Goal: Use online tool/utility: Utilize a website feature to perform a specific function

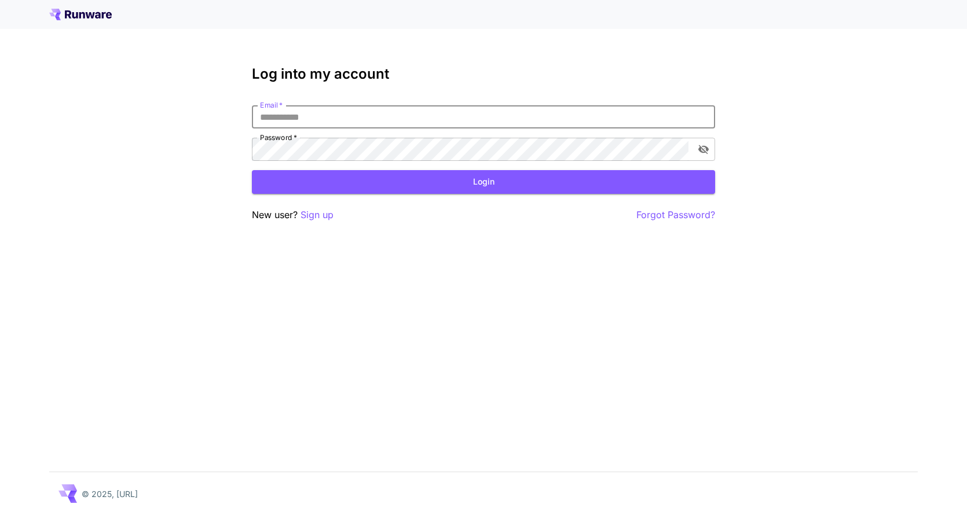
type input "**********"
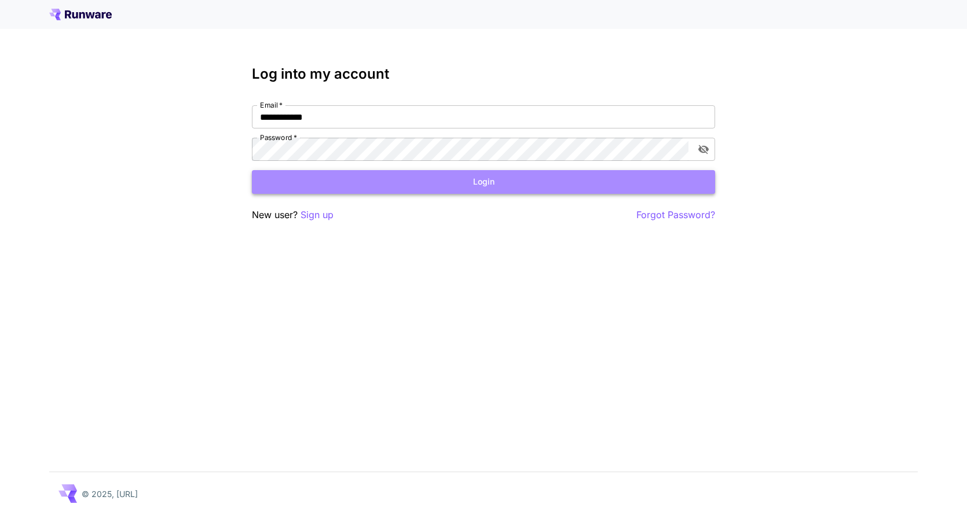
click at [371, 172] on button "Login" at bounding box center [483, 182] width 463 height 24
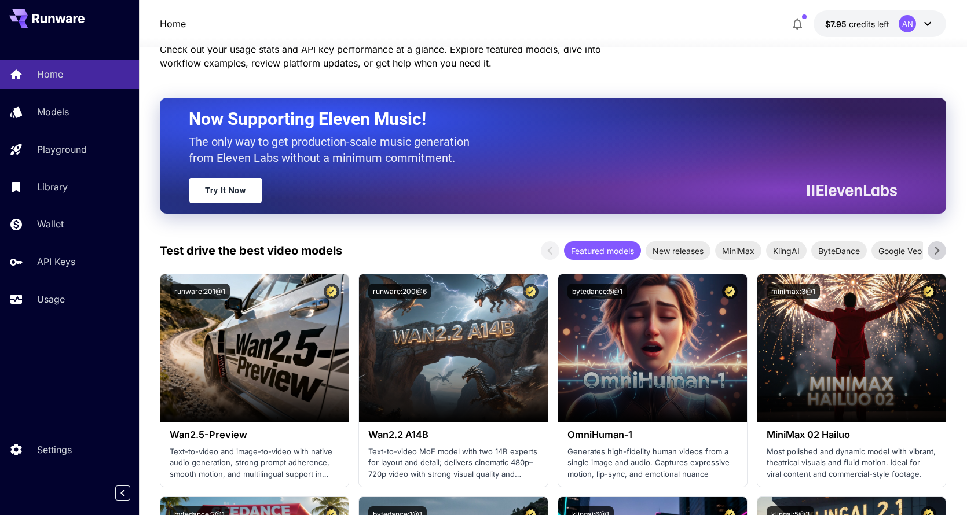
scroll to position [83, 0]
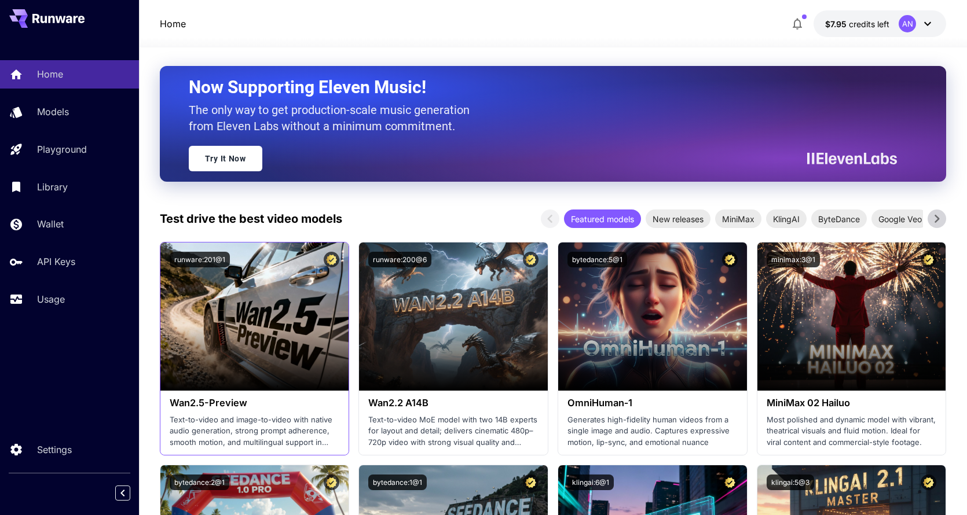
click at [210, 419] on p "Text-to-video and image-to-video with native audio generation, strong prompt ad…" at bounding box center [255, 432] width 170 height 34
click at [212, 401] on h3 "Wan2.5-Preview" at bounding box center [255, 403] width 170 height 11
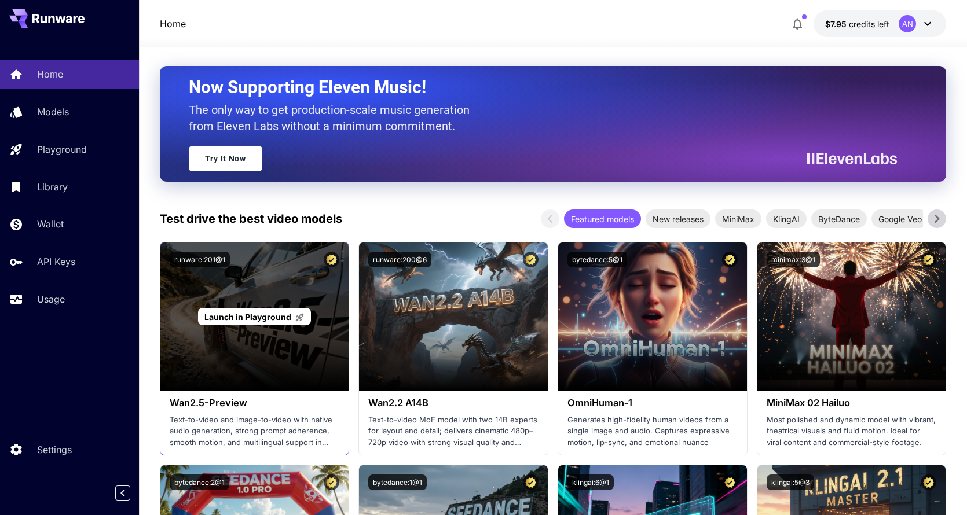
click at [218, 299] on div "Launch in Playground" at bounding box center [254, 317] width 189 height 148
click at [228, 315] on span "Launch in Playground" at bounding box center [247, 317] width 87 height 10
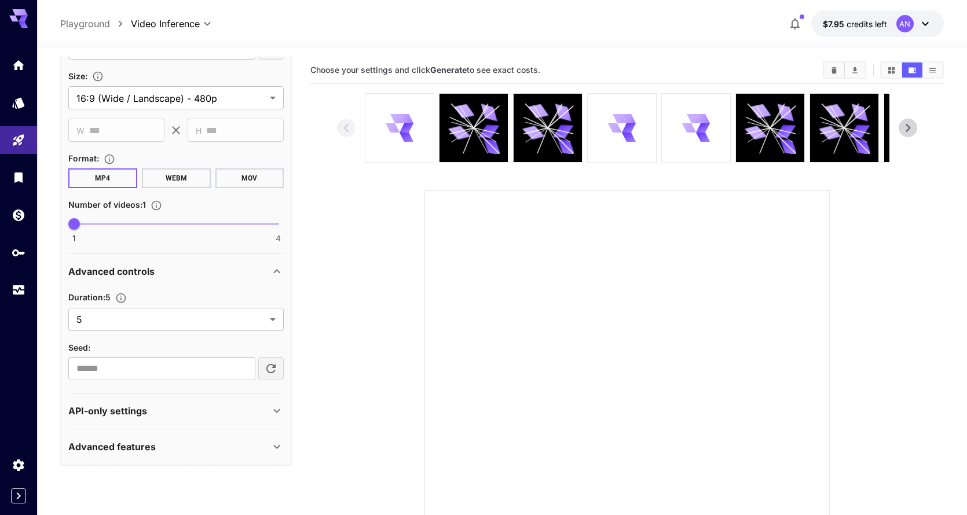
scroll to position [368, 0]
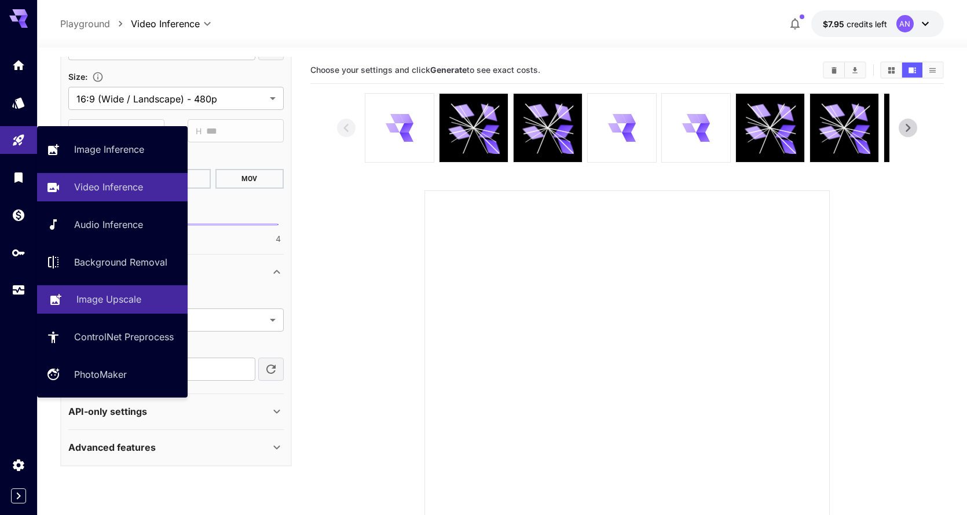
click at [131, 303] on p "Image Upscale" at bounding box center [108, 299] width 65 height 14
type input "**********"
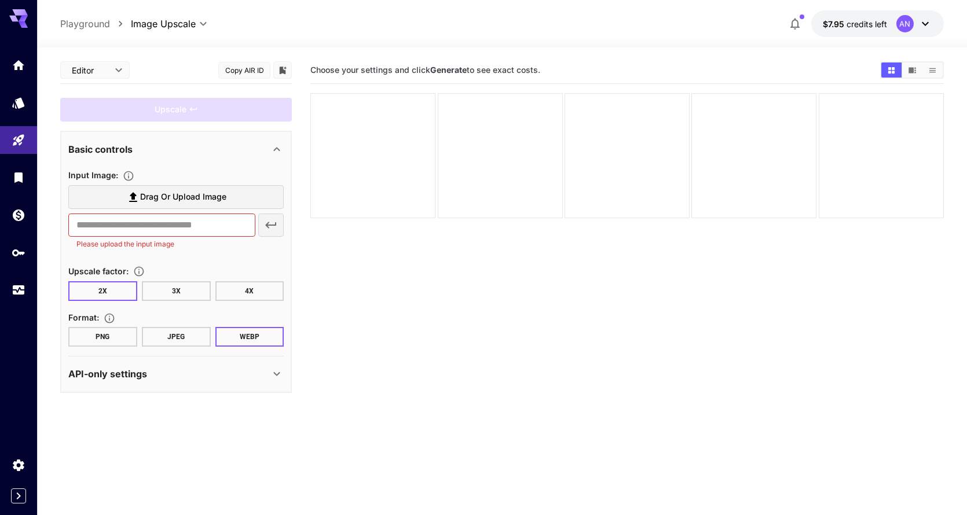
click at [198, 200] on span "Drag or upload image" at bounding box center [183, 197] width 86 height 14
click at [0, 0] on input "Drag or upload image" at bounding box center [0, 0] width 0 height 0
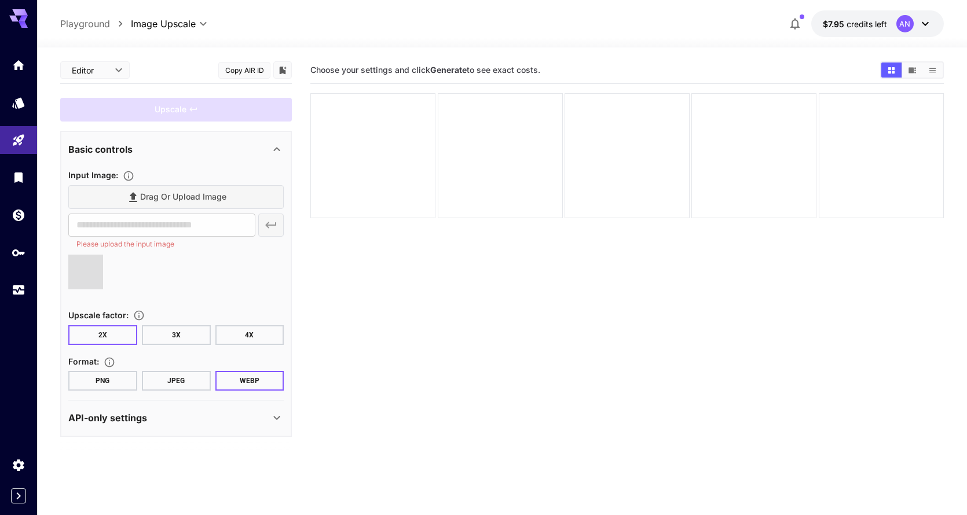
click at [92, 385] on button "PNG" at bounding box center [102, 381] width 69 height 20
type input "**********"
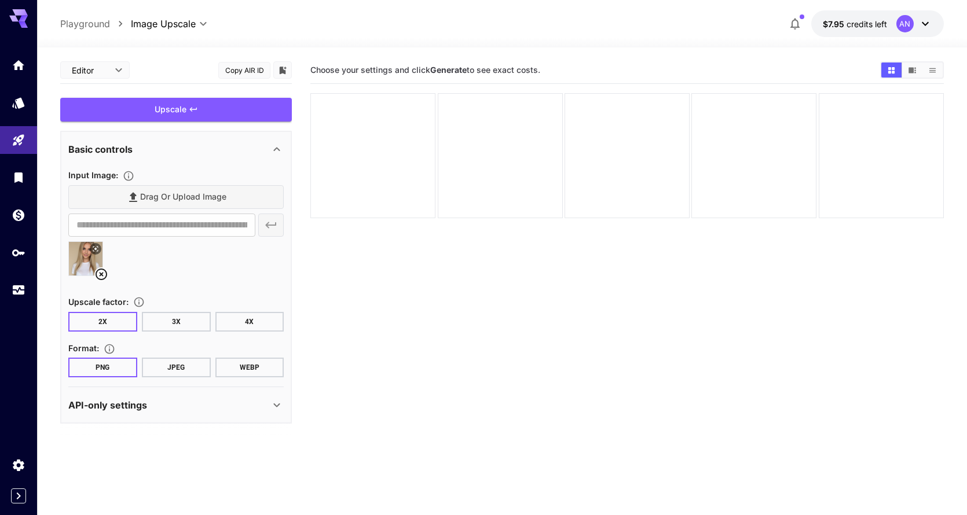
click at [225, 407] on div "API-only settings" at bounding box center [169, 405] width 202 height 14
click at [228, 105] on div "Upscale" at bounding box center [176, 110] width 232 height 24
